Goal: Transaction & Acquisition: Purchase product/service

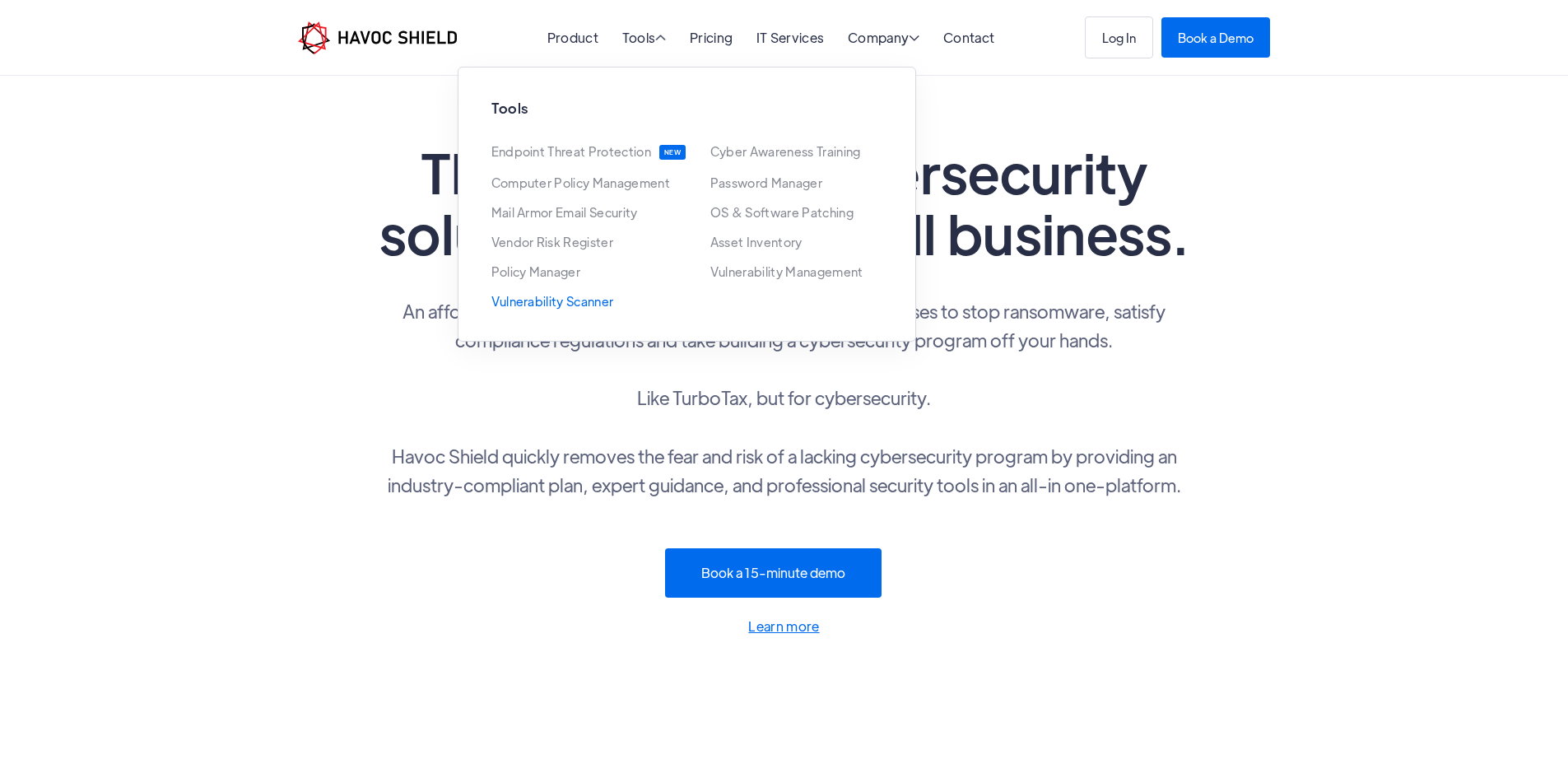
click at [588, 308] on link "Vulnerability Scanner" at bounding box center [552, 301] width 122 height 13
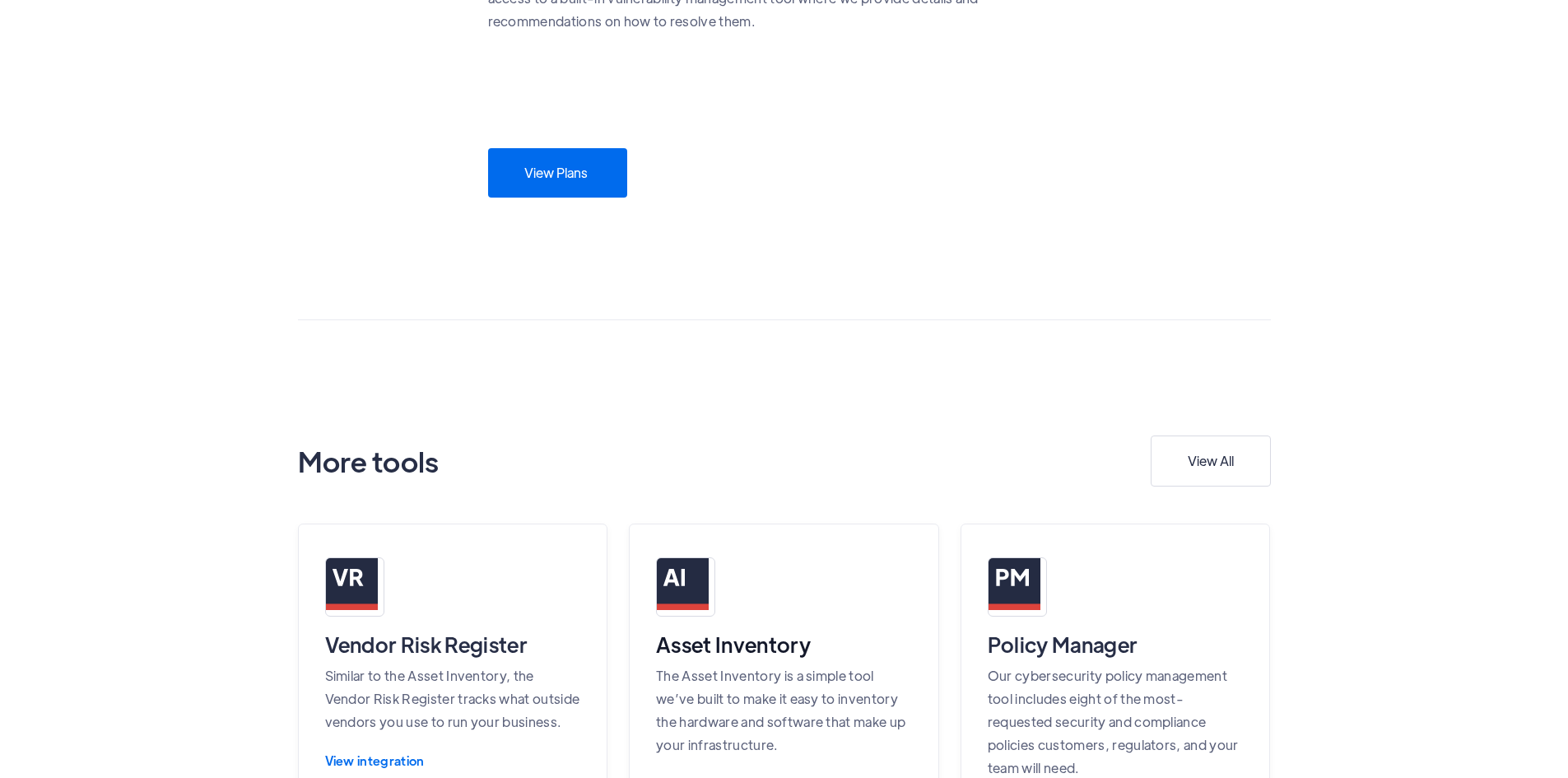
scroll to position [1235, 0]
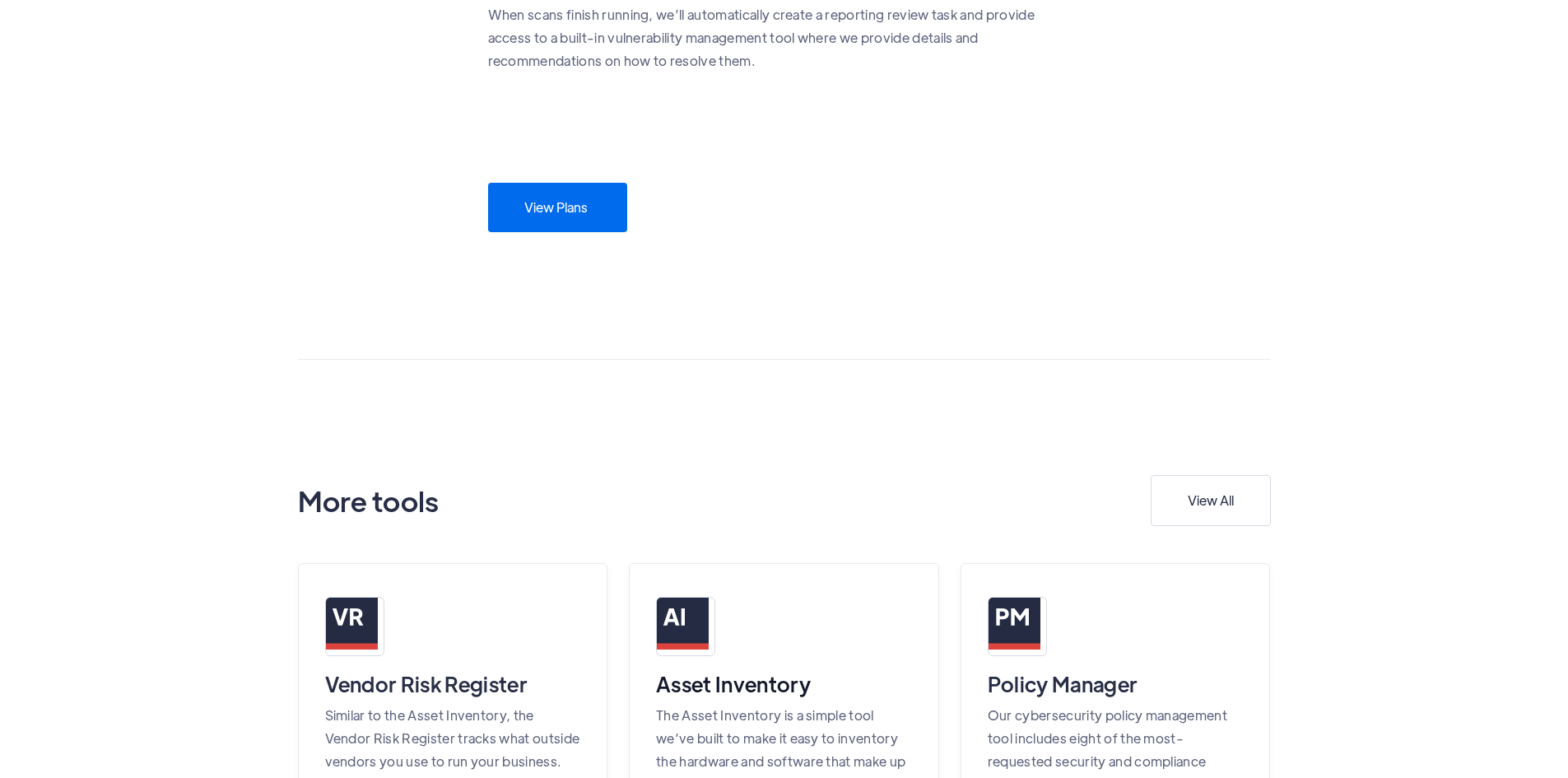
click at [566, 232] on link "View Plans" at bounding box center [558, 207] width 139 height 50
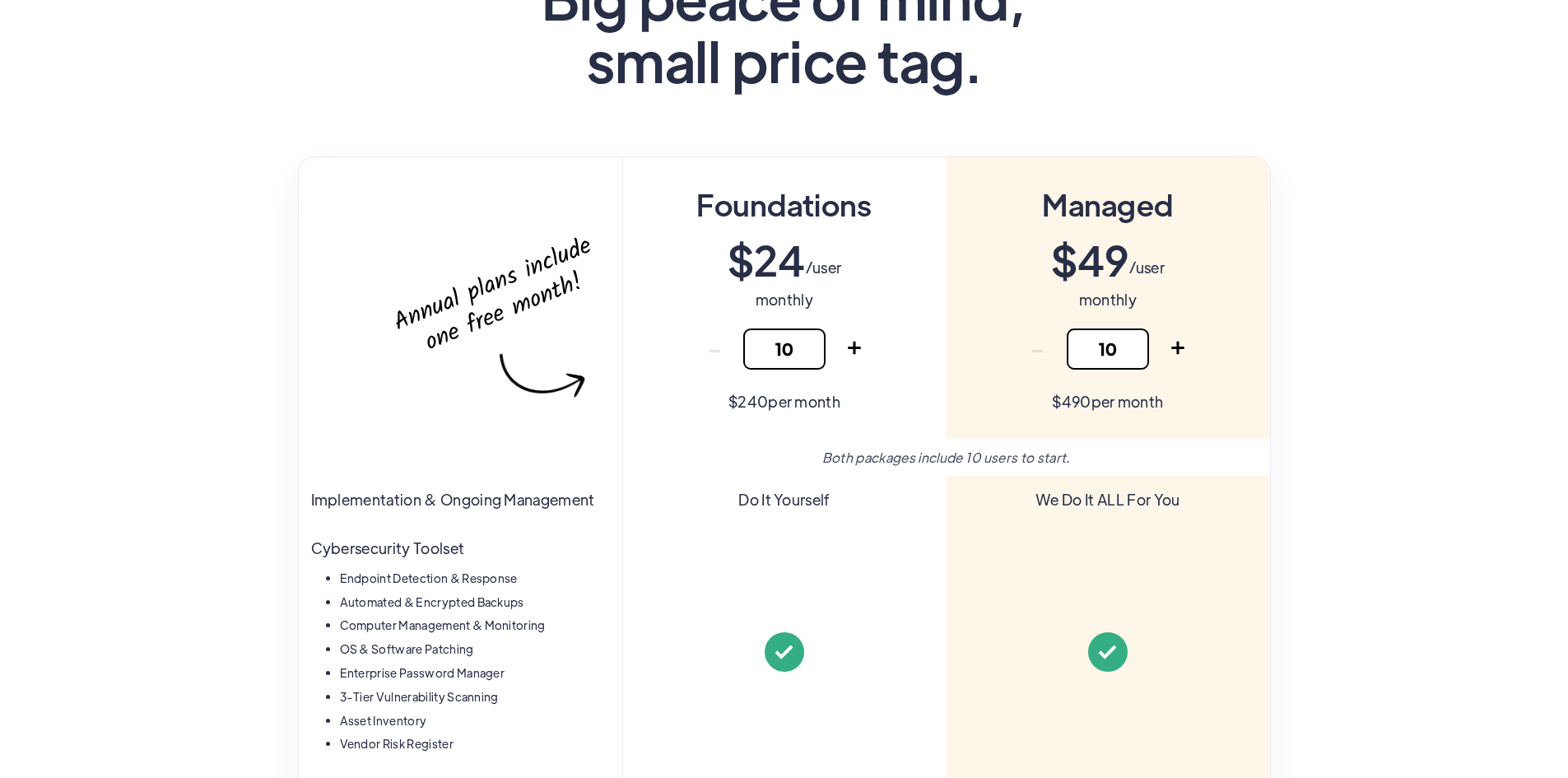
scroll to position [165, 0]
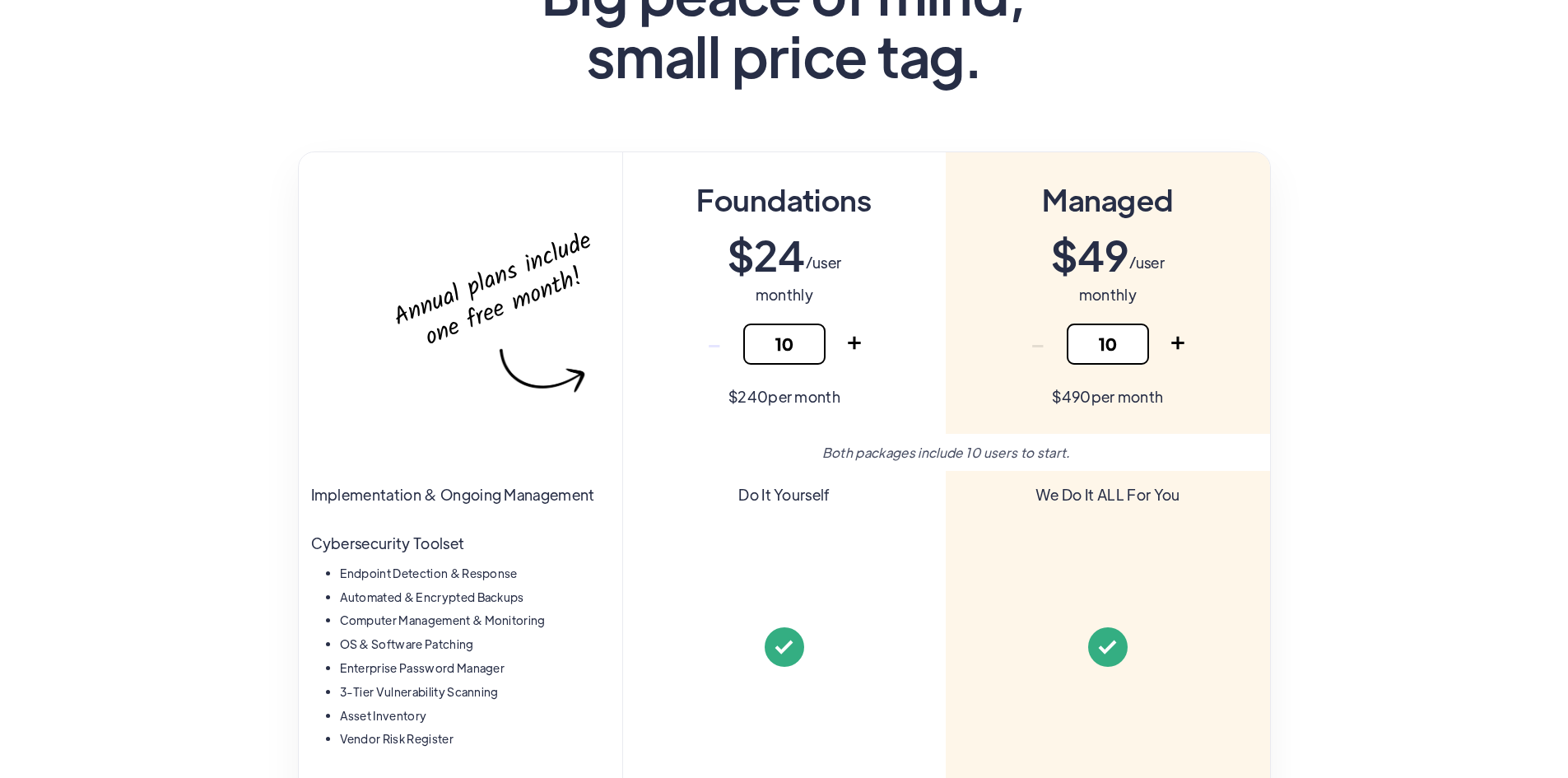
click at [719, 345] on link "-" at bounding box center [715, 344] width 41 height 41
click at [808, 345] on input "10" at bounding box center [784, 344] width 83 height 41
type input "10"
click at [876, 454] on em "Both packages include 10 users to start." at bounding box center [946, 453] width 248 height 17
click at [1170, 375] on div "Managed $ 49 /user monthly - 10 + Thank you! Your submission has been received!…" at bounding box center [1108, 293] width 324 height 281
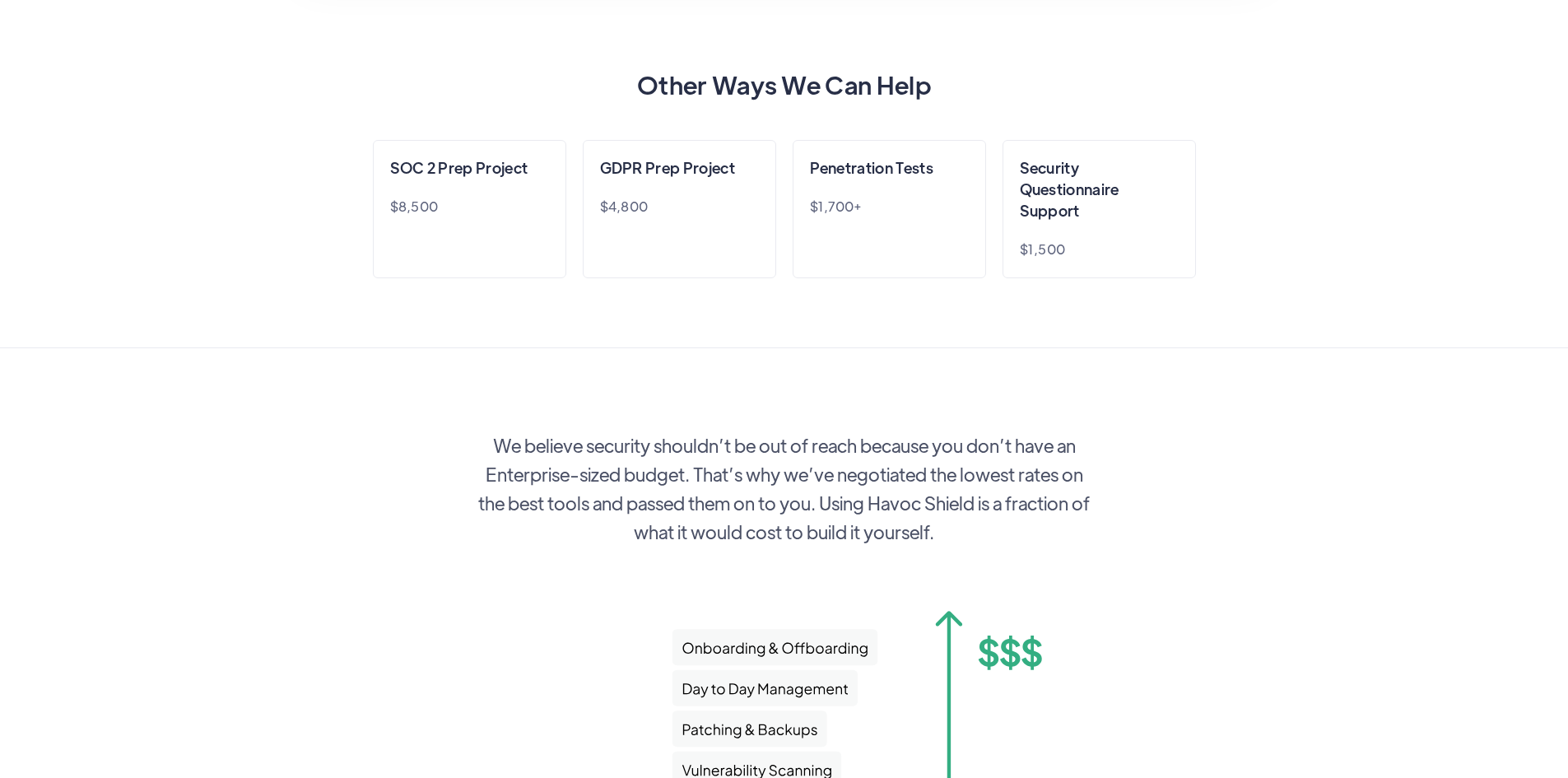
scroll to position [0, 0]
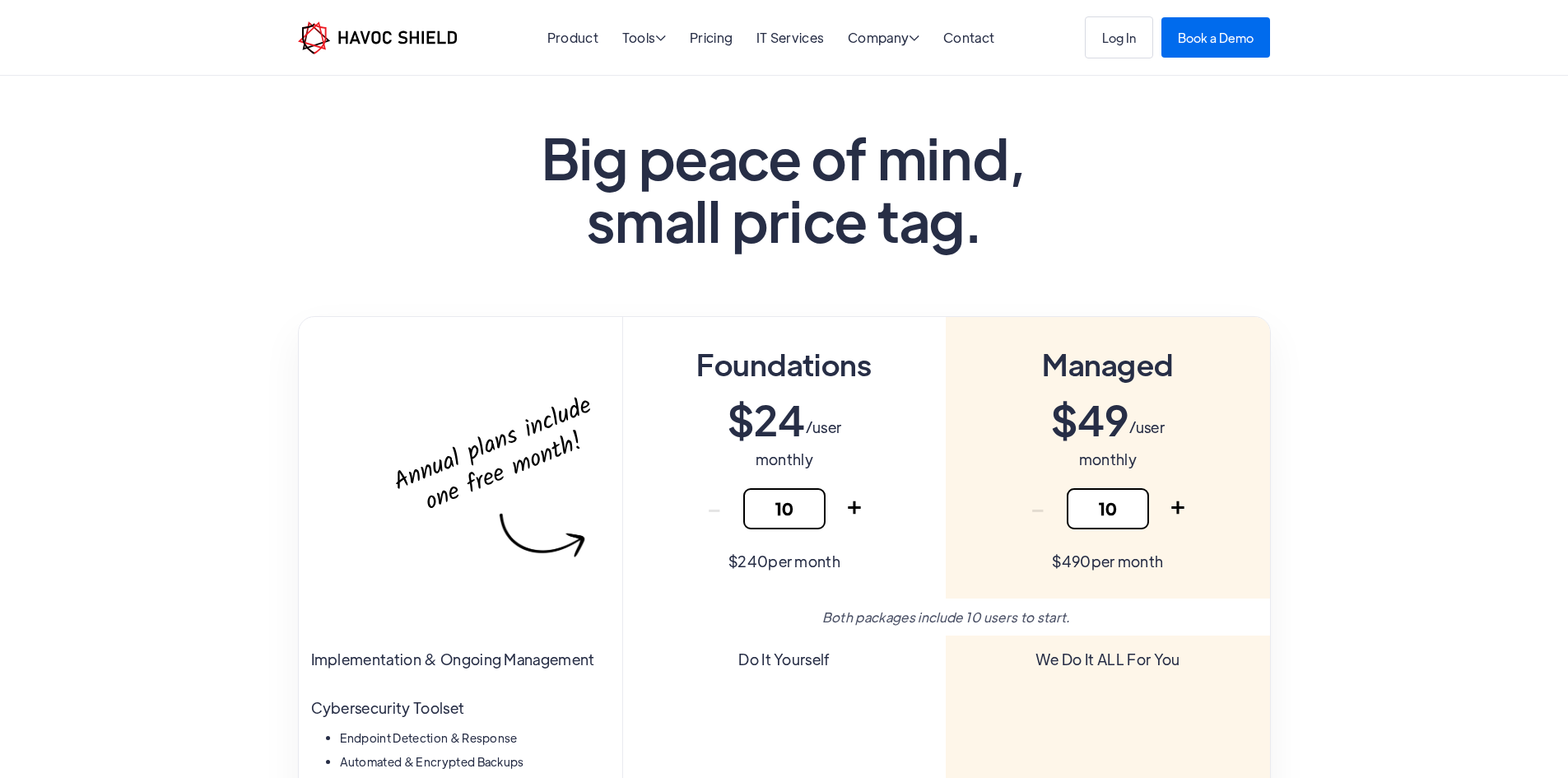
click at [361, 144] on header "Big peace of mind, small price tag." at bounding box center [784, 197] width 1568 height 241
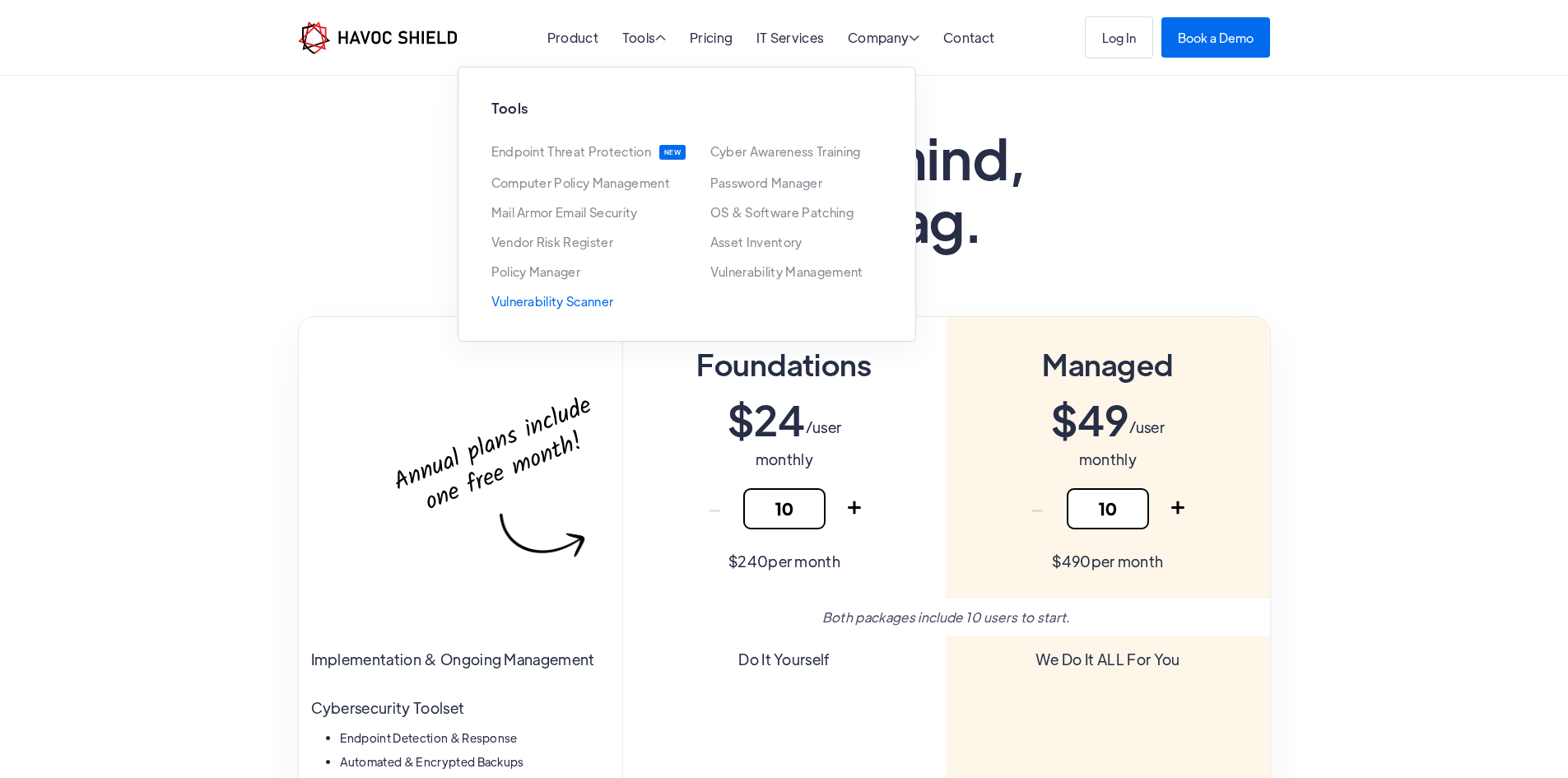
click at [588, 308] on link "Vulnerability Scanner" at bounding box center [552, 301] width 122 height 13
